Goal: Task Accomplishment & Management: Use online tool/utility

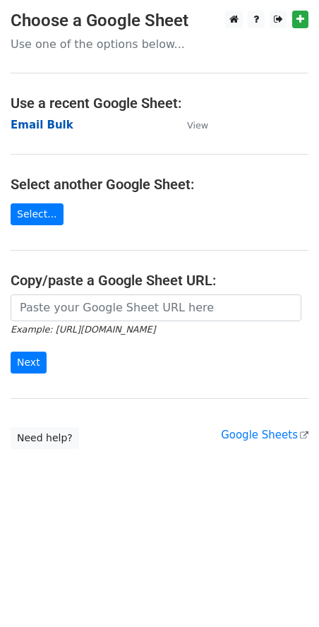
click at [34, 125] on strong "Email Bulk" at bounding box center [42, 125] width 63 height 13
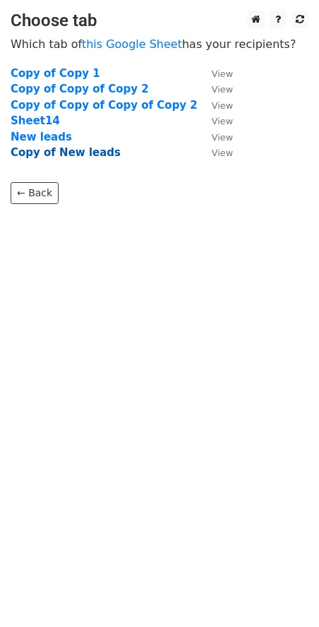
click at [56, 150] on strong "Copy of New leads" at bounding box center [66, 152] width 110 height 13
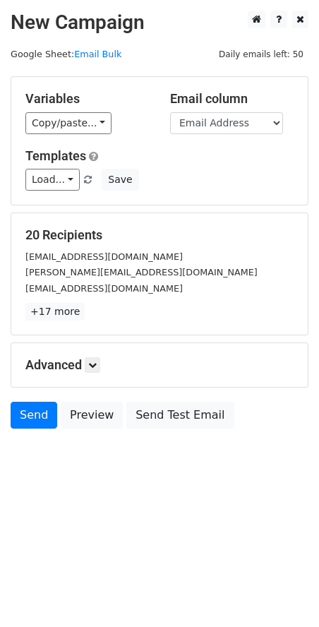
click at [84, 134] on div "Variables Copy/paste... {{First Name}} {{Email Address }} Email column First Na…" at bounding box center [159, 141] width 296 height 128
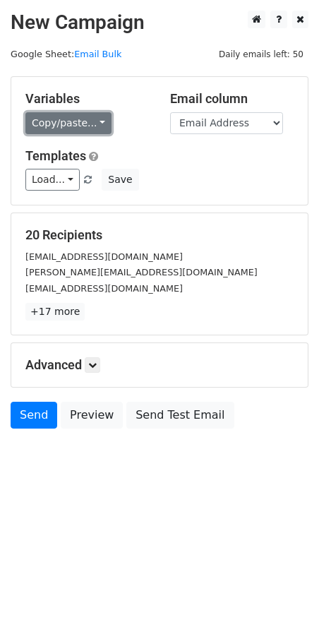
click at [84, 131] on link "Copy/paste..." at bounding box center [68, 123] width 86 height 22
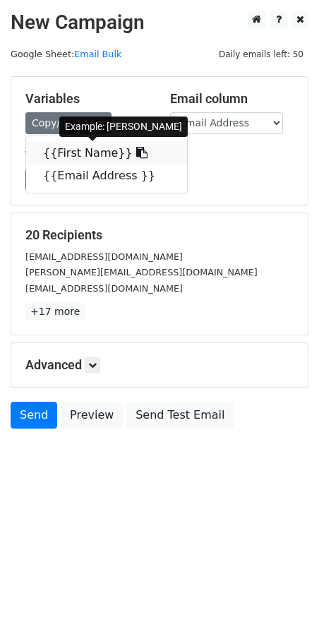
click at [85, 148] on link "{{First Name}}" at bounding box center [106, 153] width 161 height 23
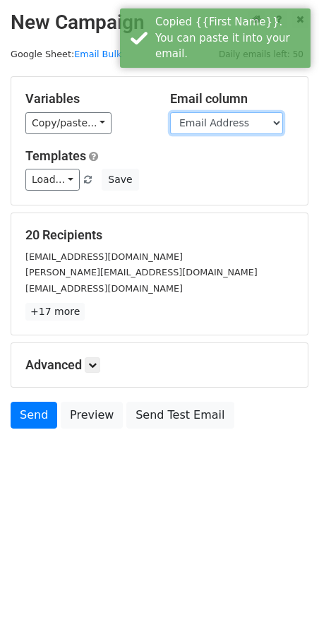
click at [197, 128] on select "First Name Email Address" at bounding box center [226, 123] width 113 height 22
click at [170, 112] on select "First Name Email Address" at bounding box center [226, 123] width 113 height 22
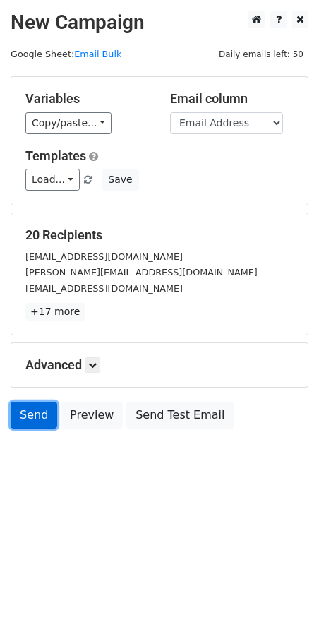
click at [23, 418] on link "Send" at bounding box center [34, 415] width 47 height 27
